Goal: Information Seeking & Learning: Find specific fact

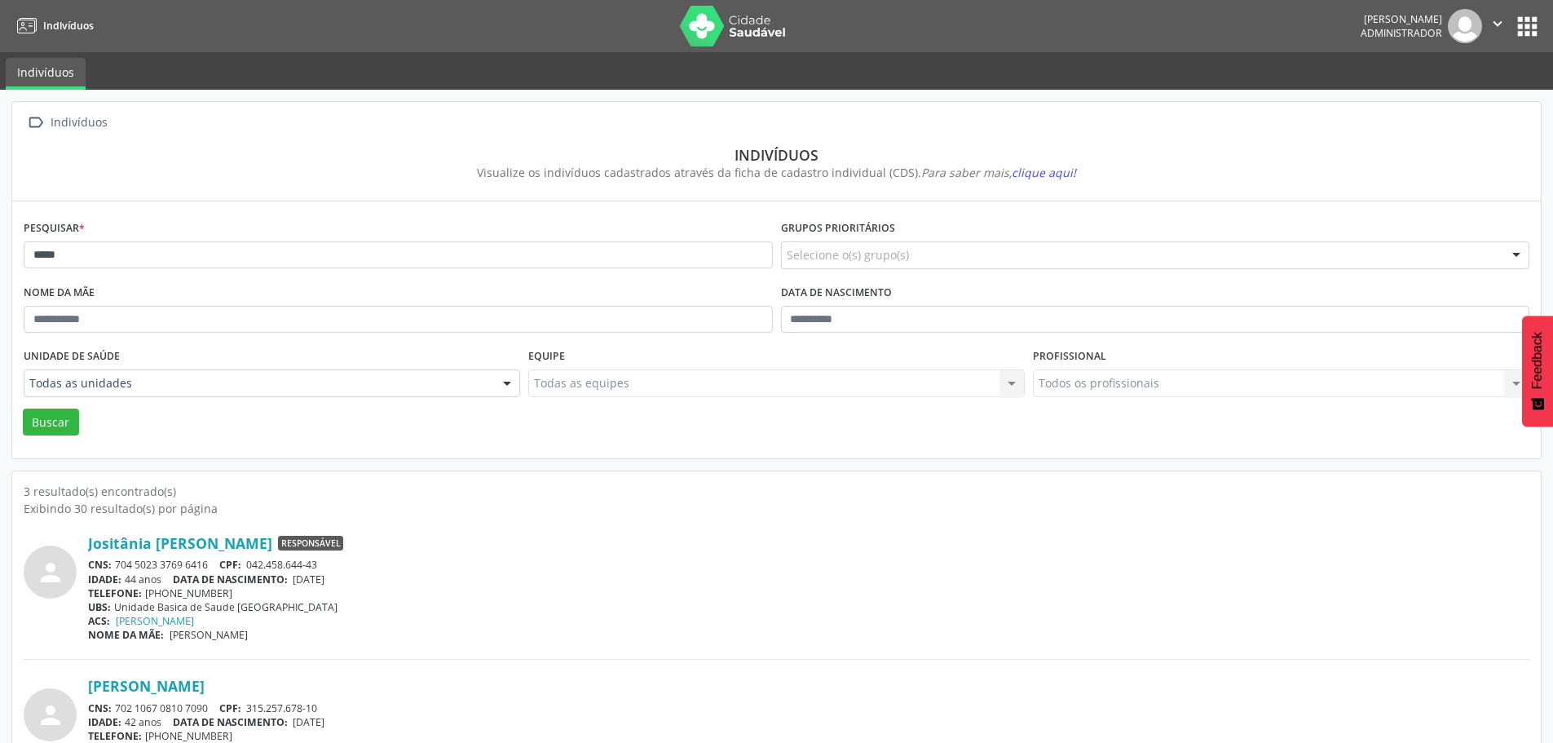
scroll to position [209, 0]
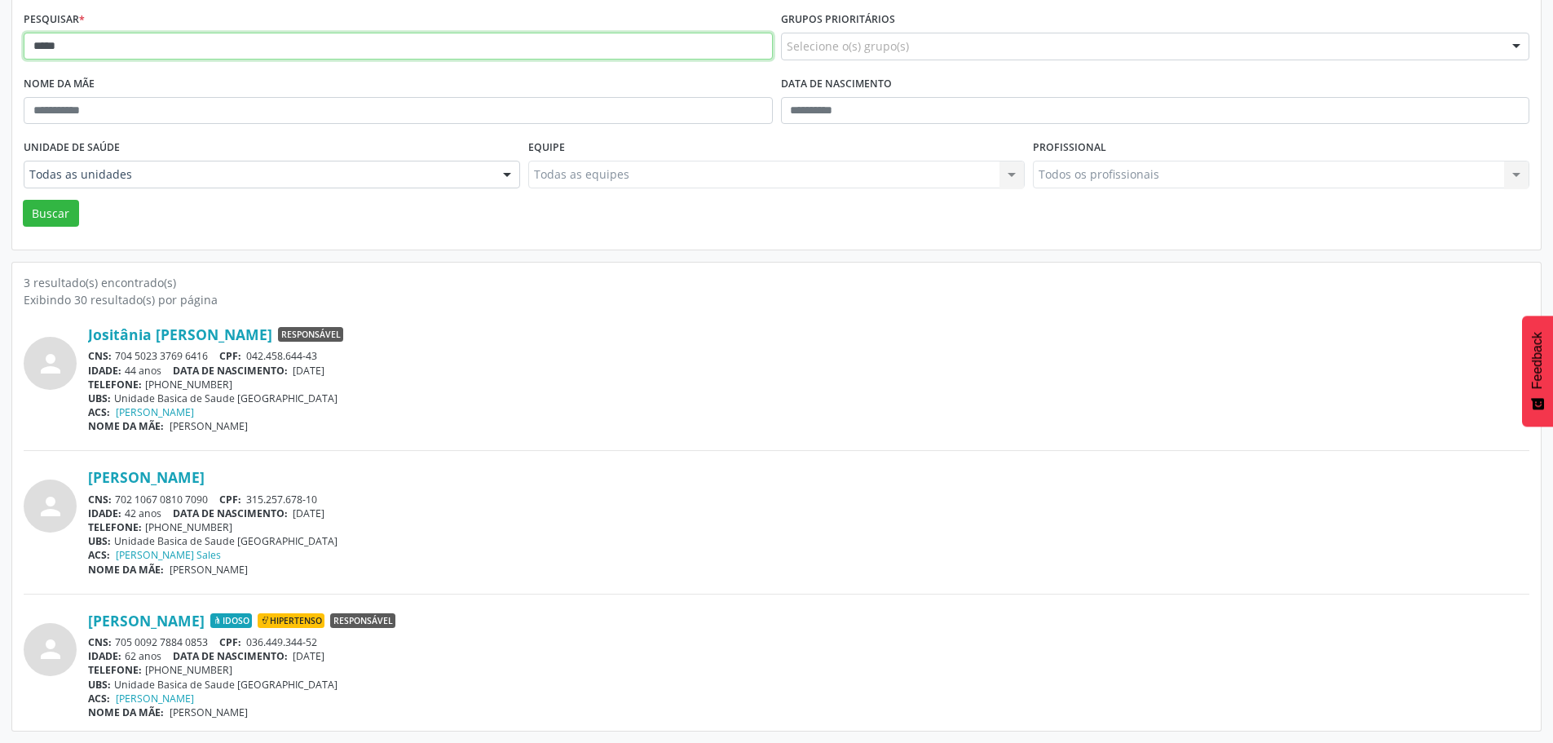
drag, startPoint x: 115, startPoint y: 56, endPoint x: 20, endPoint y: 55, distance: 94.6
click at [20, 55] on div "Pesquisar * *****" at bounding box center [398, 39] width 757 height 64
click at [23, 200] on button "Buscar" at bounding box center [51, 214] width 56 height 28
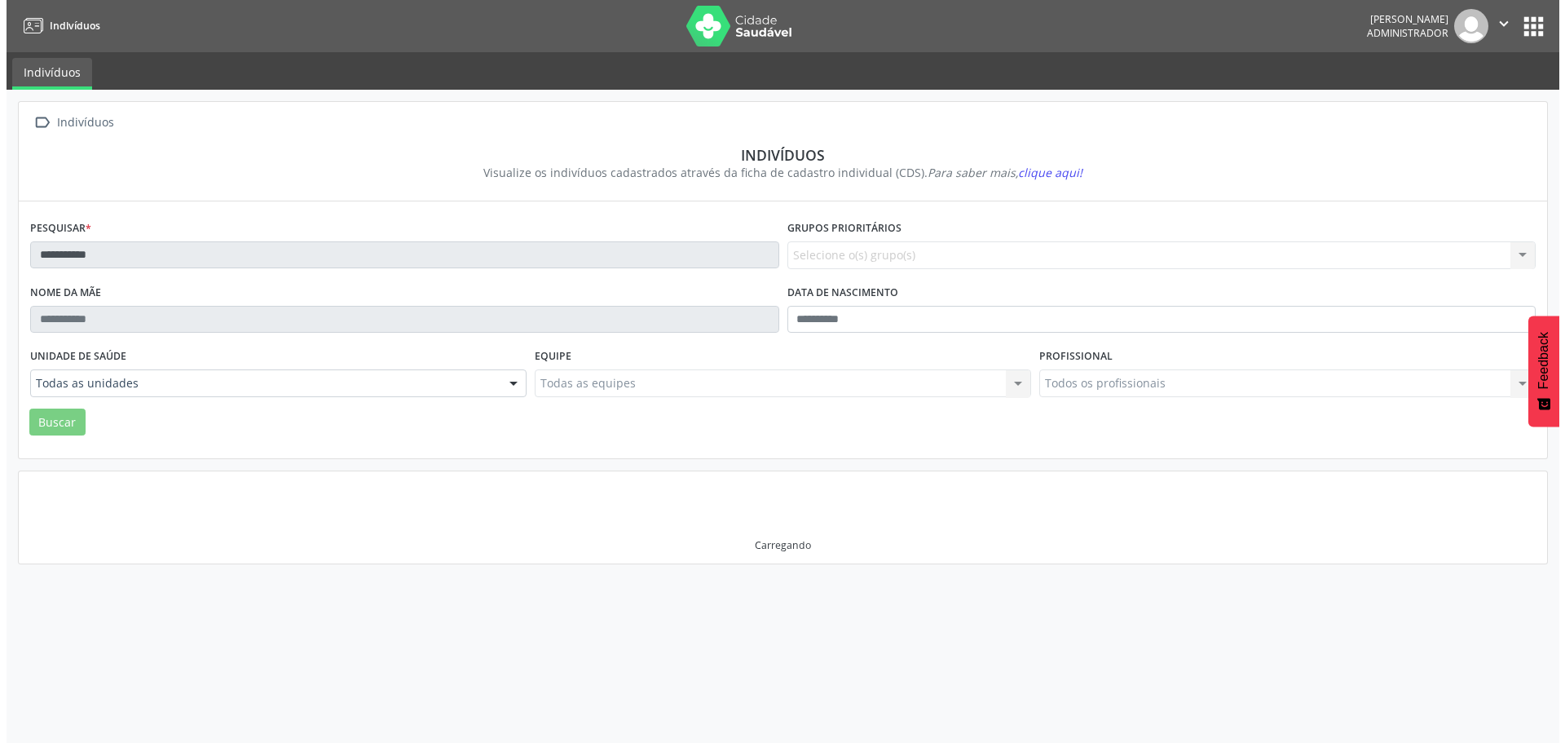
scroll to position [0, 0]
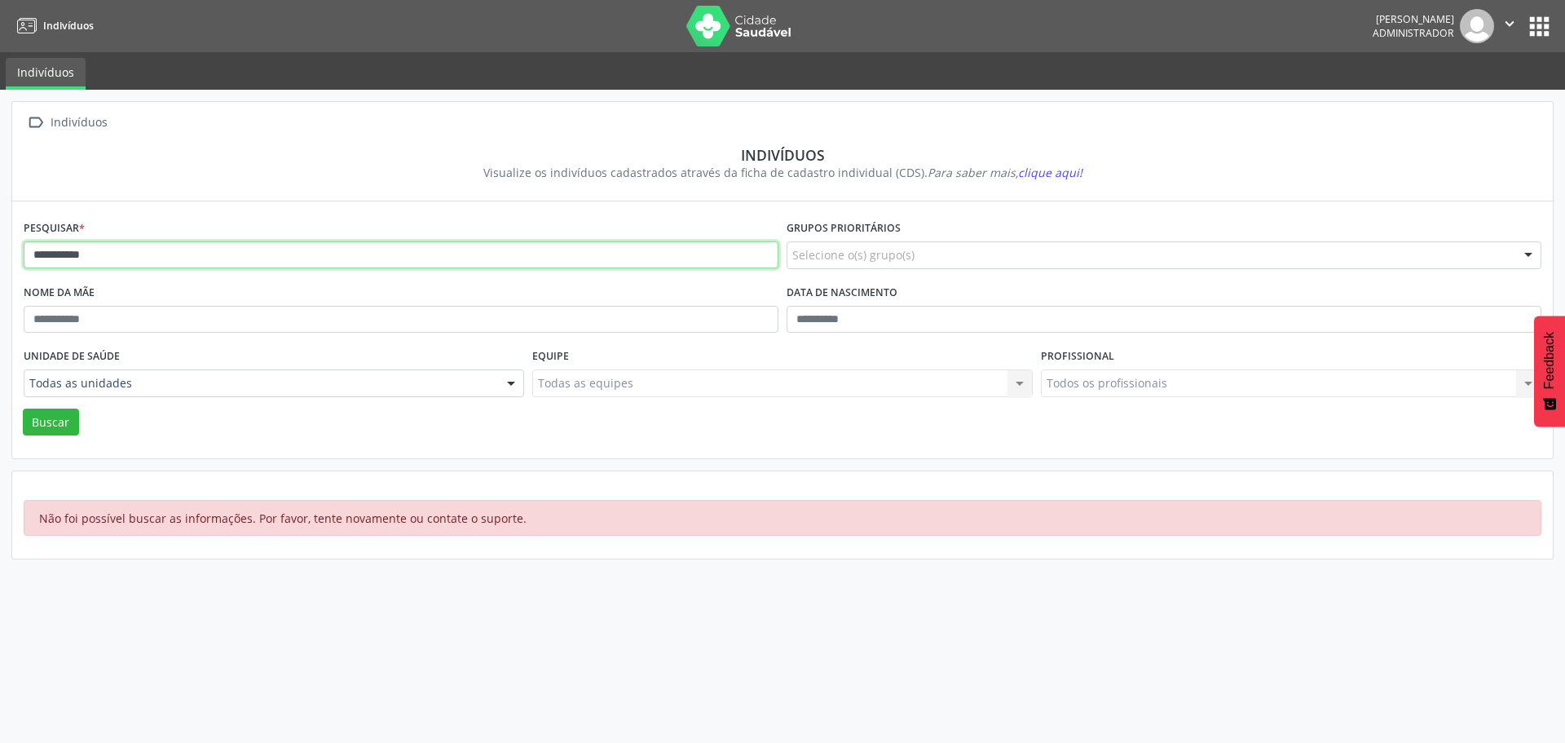
click at [53, 257] on input "**********" at bounding box center [401, 255] width 755 height 28
type input "******"
click at [68, 417] on button "Buscar" at bounding box center [51, 422] width 56 height 28
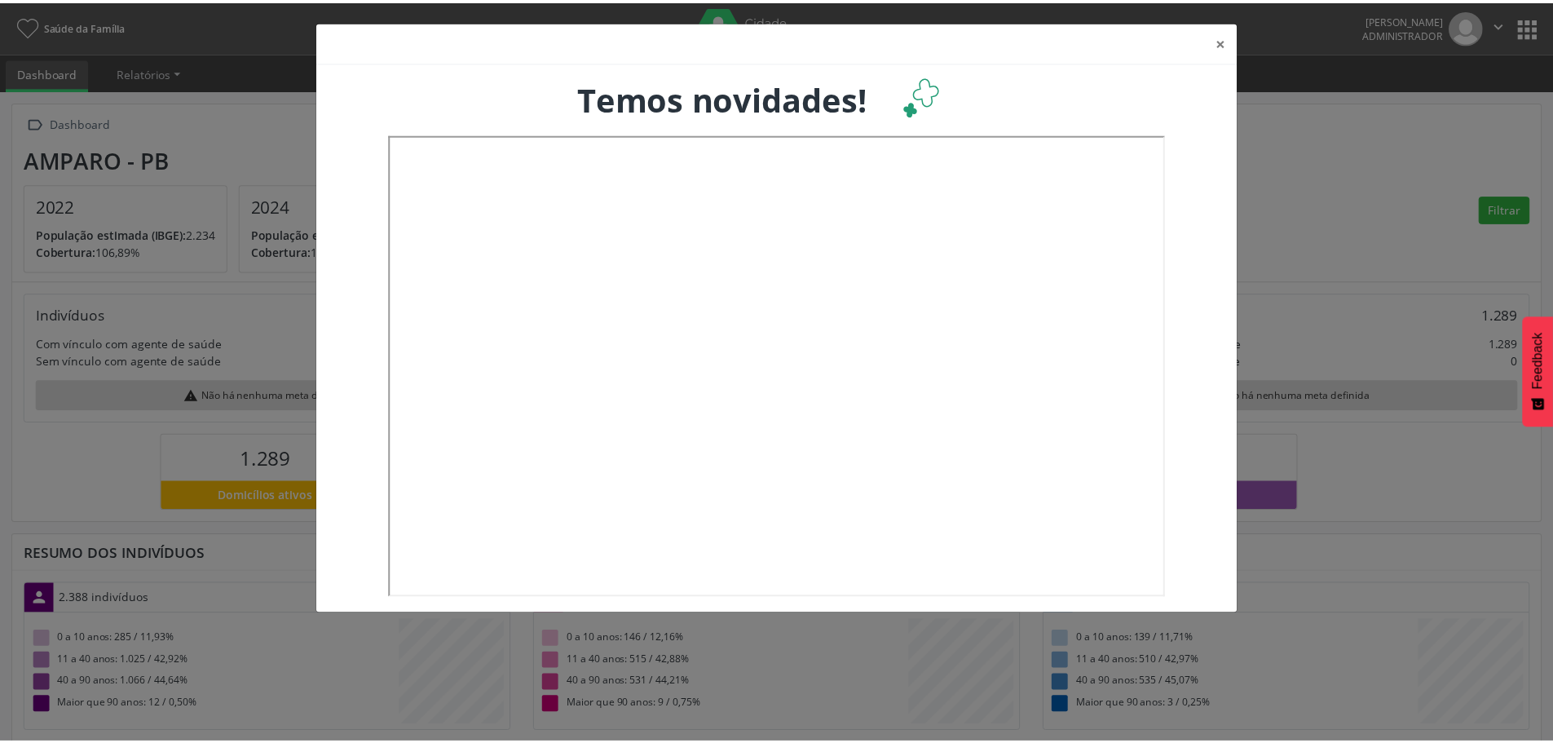
scroll to position [271, 514]
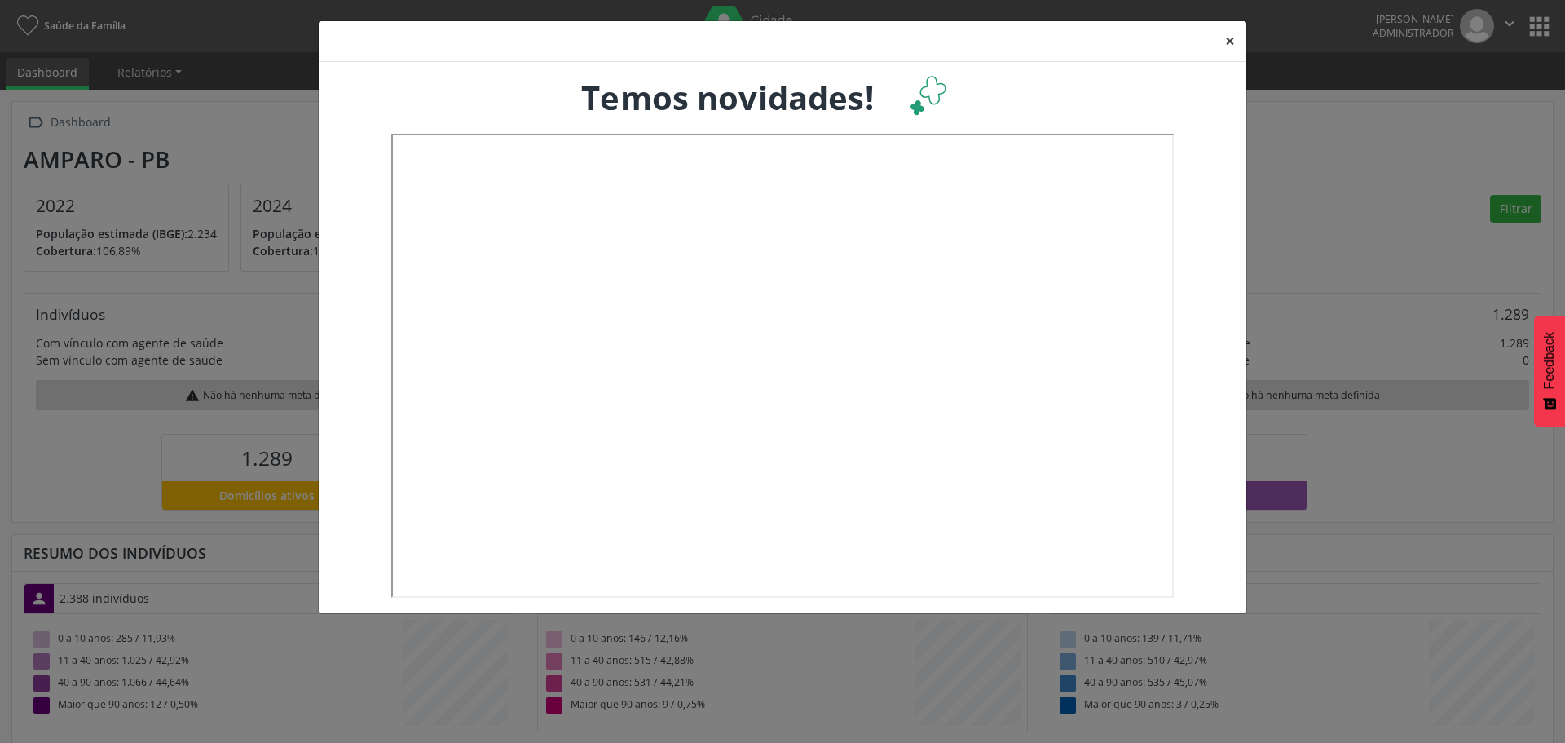
click at [1230, 42] on button "×" at bounding box center [1230, 41] width 33 height 40
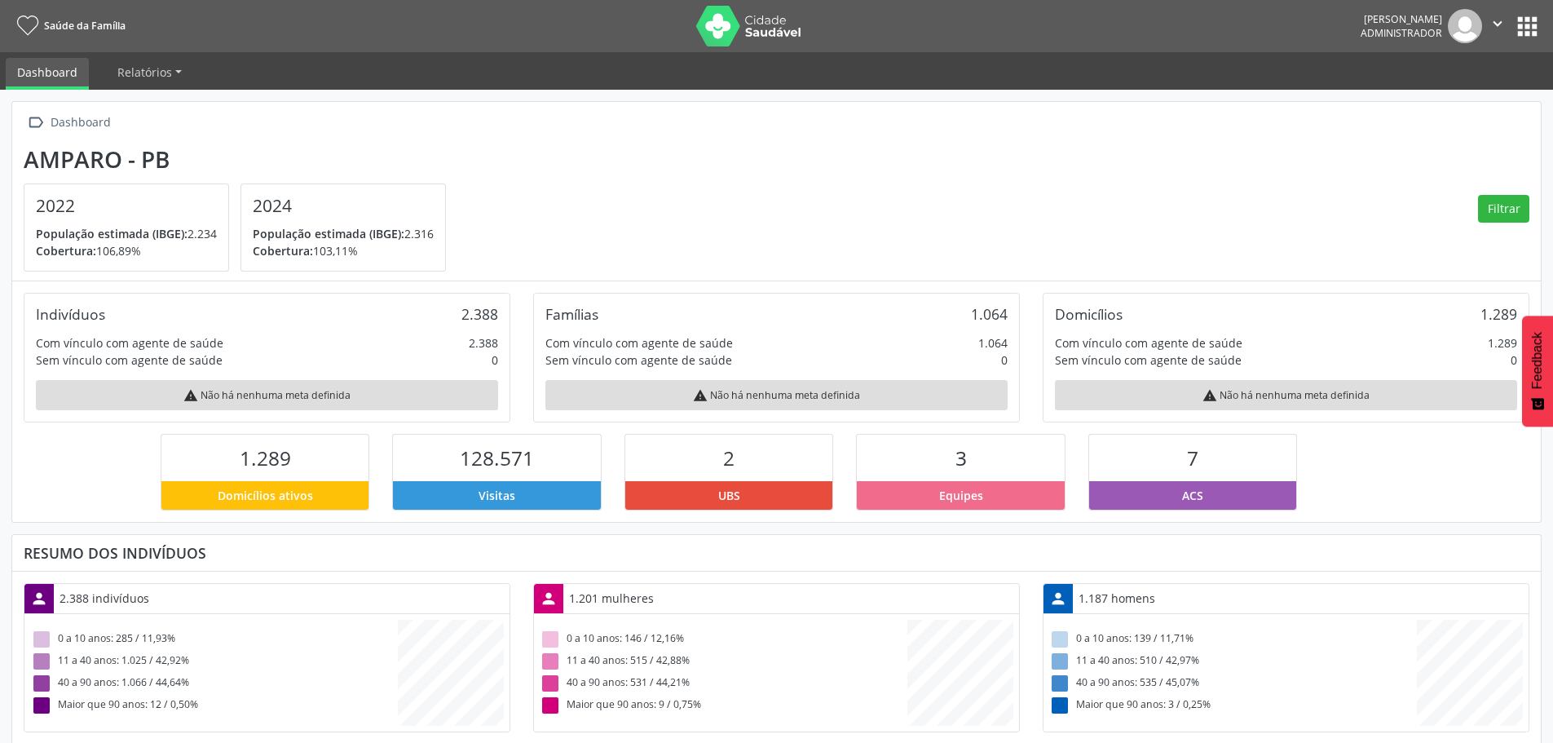
scroll to position [814979, 814740]
click at [1537, 22] on button "apps" at bounding box center [1527, 26] width 29 height 29
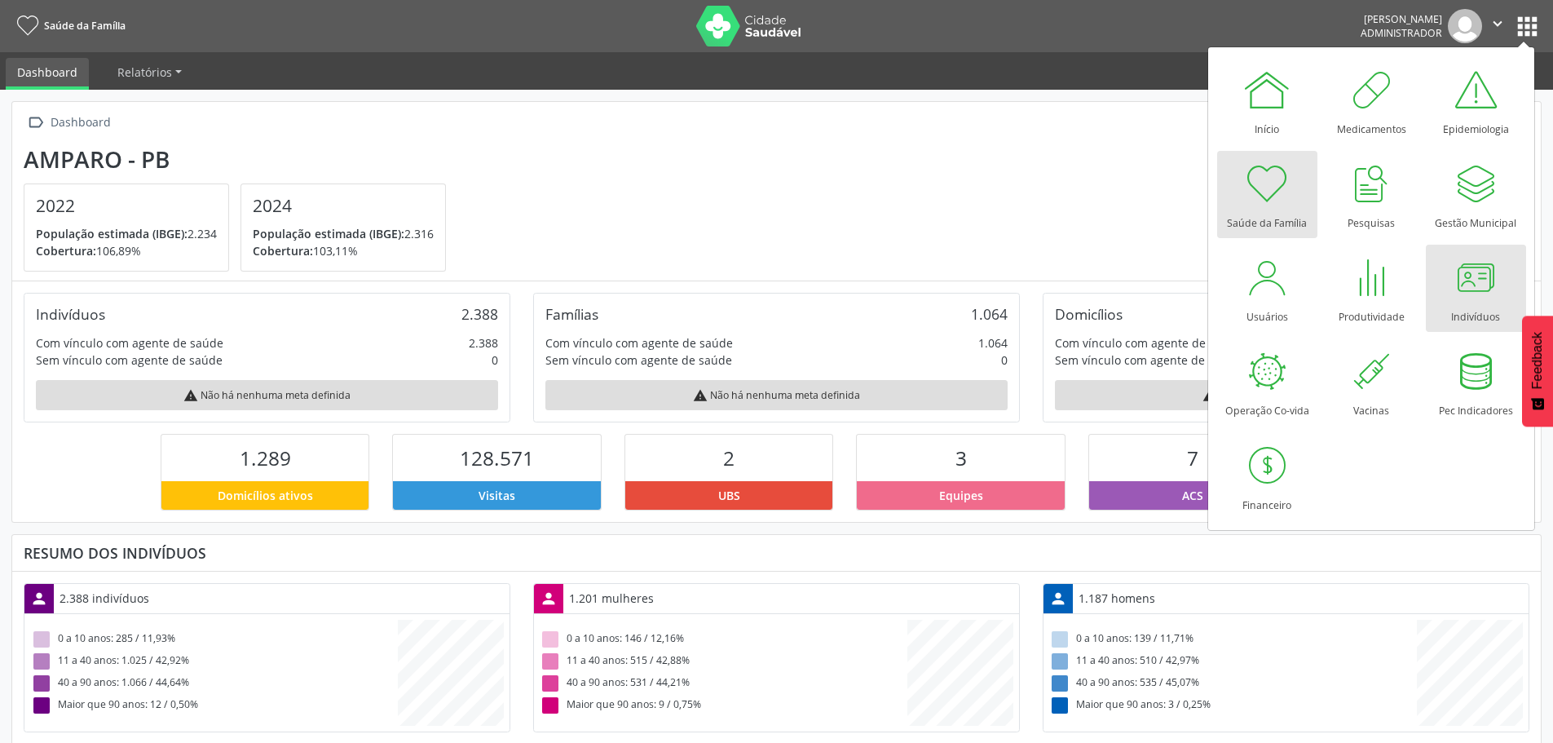
click at [1474, 289] on div at bounding box center [1475, 277] width 49 height 49
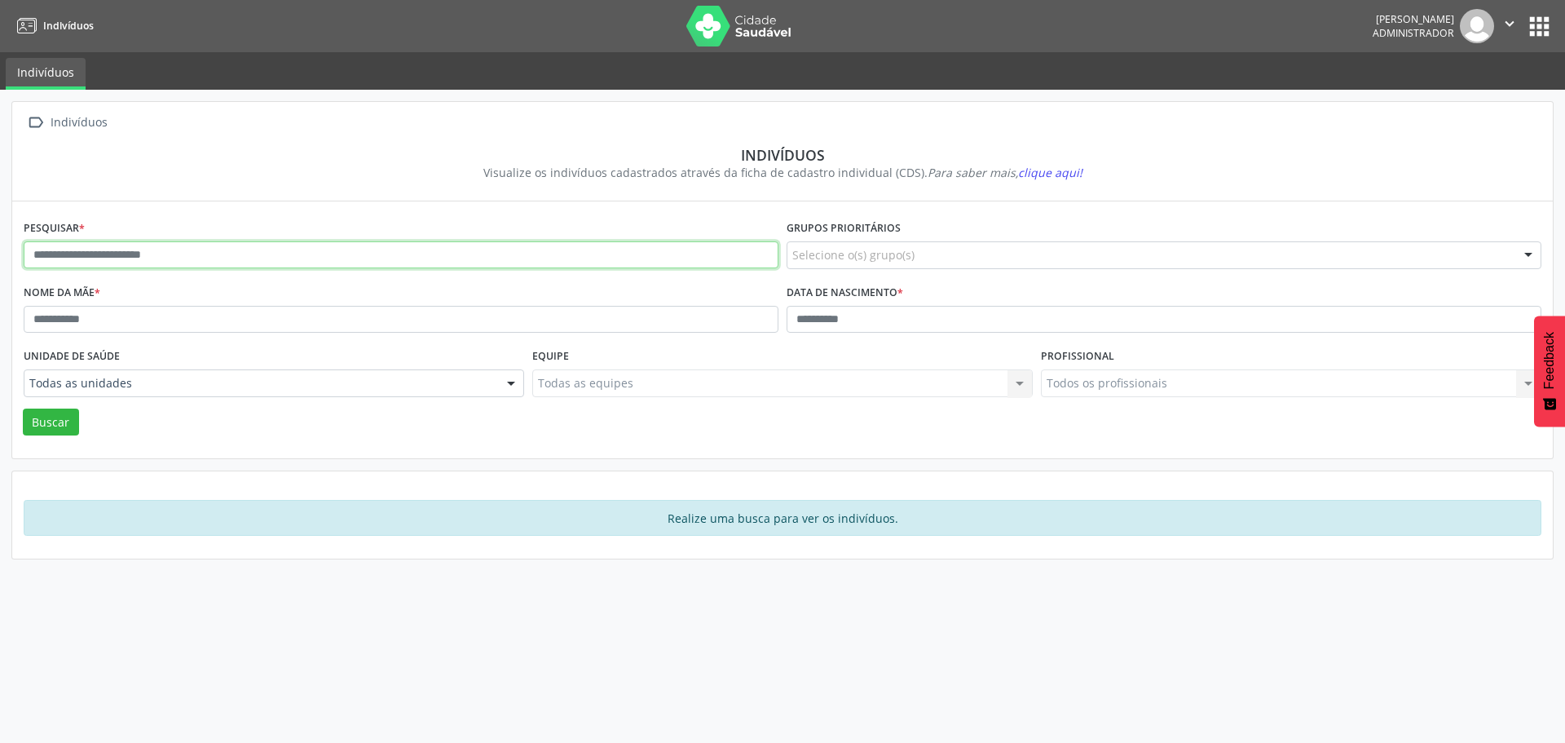
click at [66, 257] on input "text" at bounding box center [401, 255] width 755 height 28
type input "****"
click at [23, 408] on button "Buscar" at bounding box center [51, 422] width 56 height 28
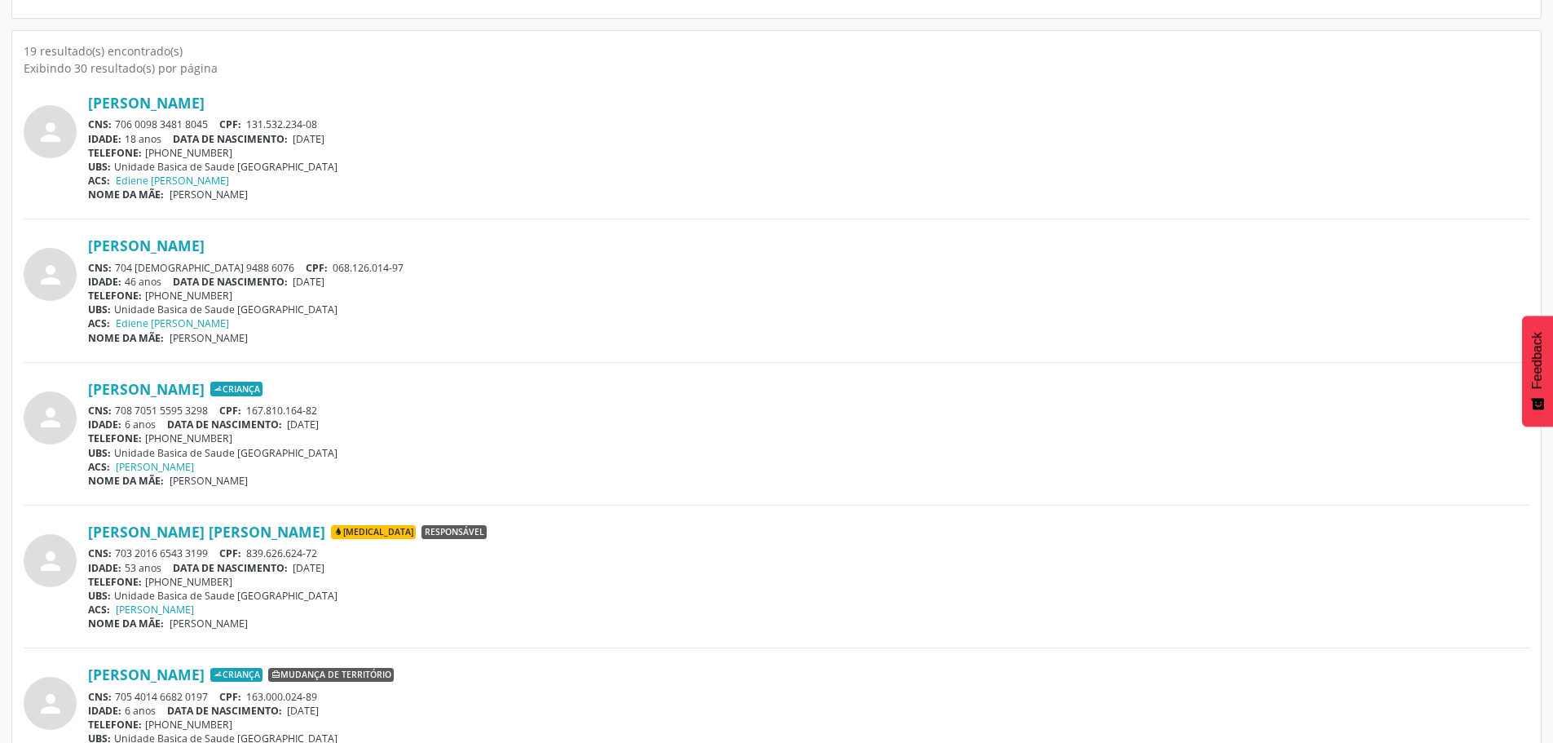
scroll to position [489, 0]
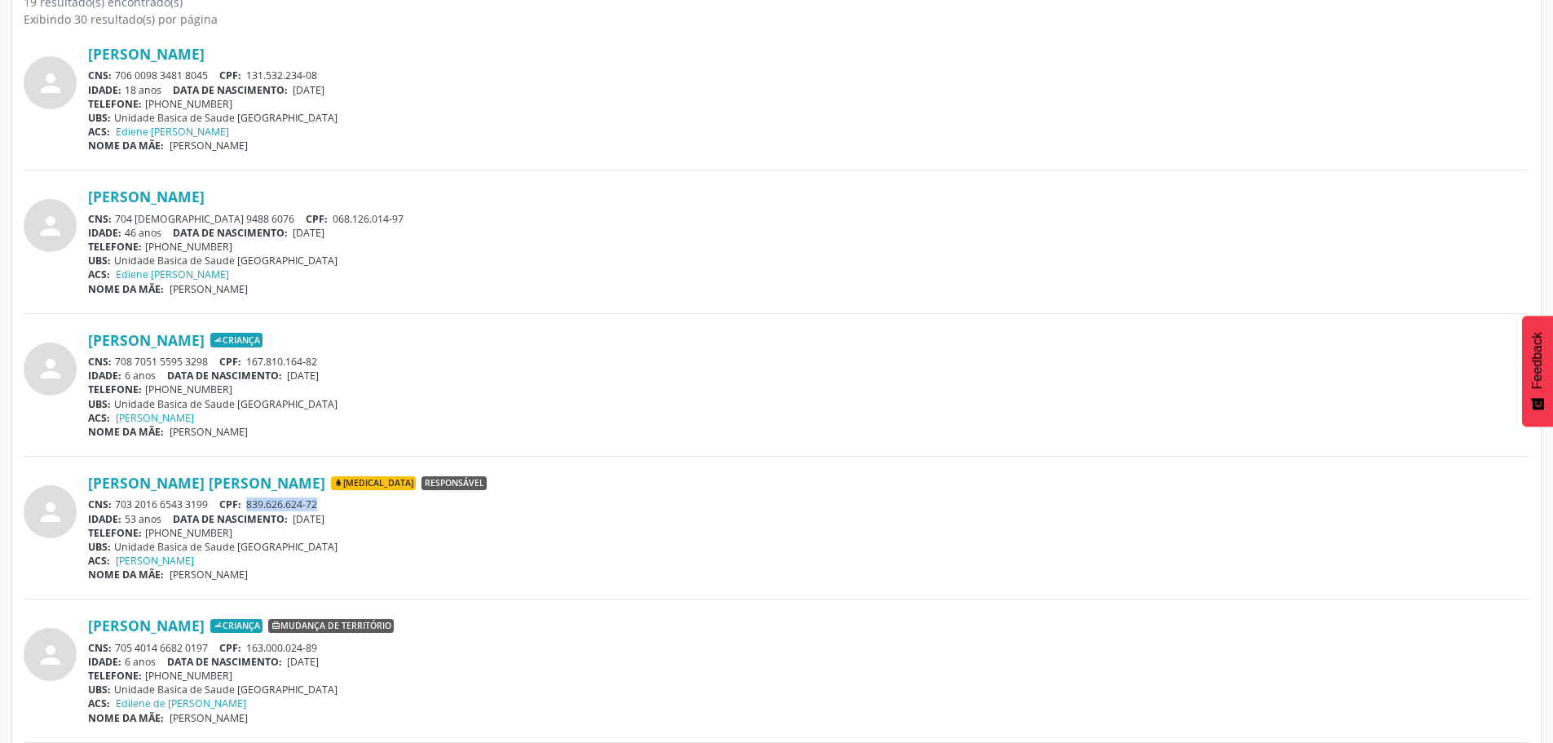
drag, startPoint x: 327, startPoint y: 501, endPoint x: 250, endPoint y: 502, distance: 76.7
click at [250, 502] on div "CNS: 703 2016 6543 3199 CPF: 839.626.624-72" at bounding box center [808, 504] width 1441 height 14
copy span "839.626.624-72"
drag, startPoint x: 87, startPoint y: 488, endPoint x: 290, endPoint y: 485, distance: 203.0
click at [290, 485] on div "person [PERSON_NAME] [MEDICAL_DATA] Responsável CNS: 703 2016 6543 3199 CPF: 83…" at bounding box center [777, 528] width 1506 height 108
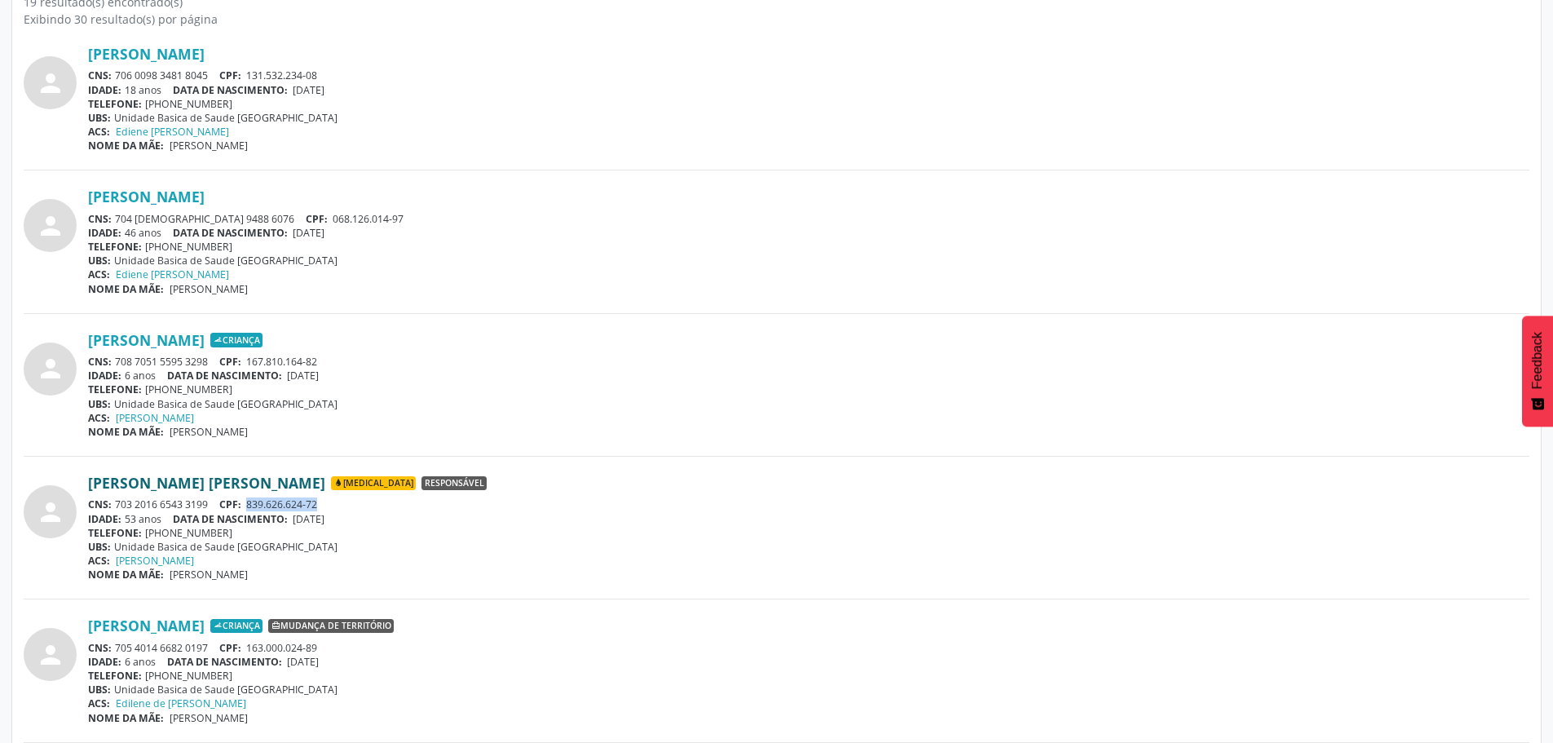
copy div "[PERSON_NAME] [PERSON_NAME]"
click at [213, 486] on link "[PERSON_NAME] [PERSON_NAME]" at bounding box center [206, 483] width 237 height 18
